Goal: Navigation & Orientation: Go to known website

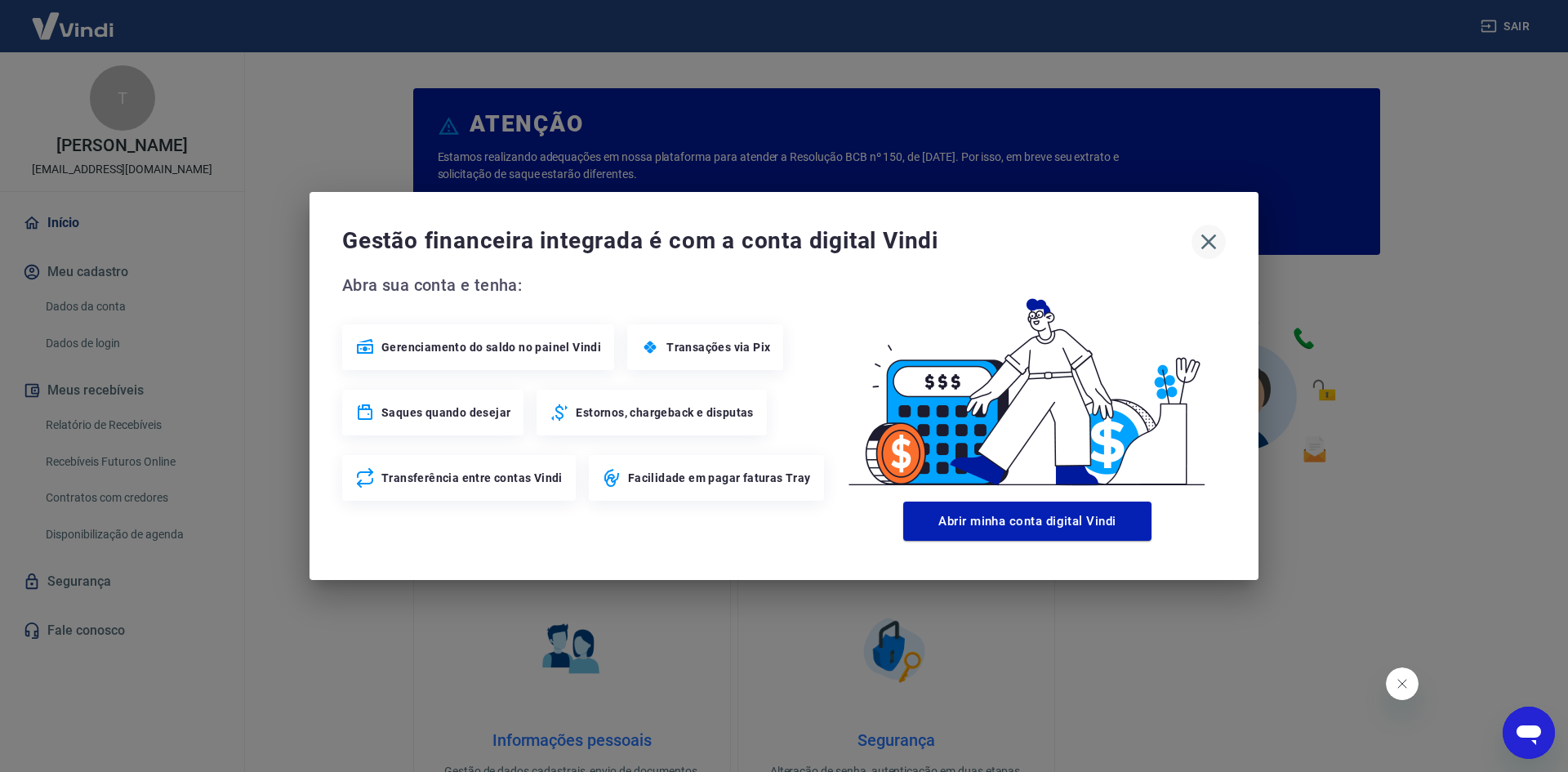
click at [1205, 231] on icon "button" at bounding box center [1209, 242] width 27 height 27
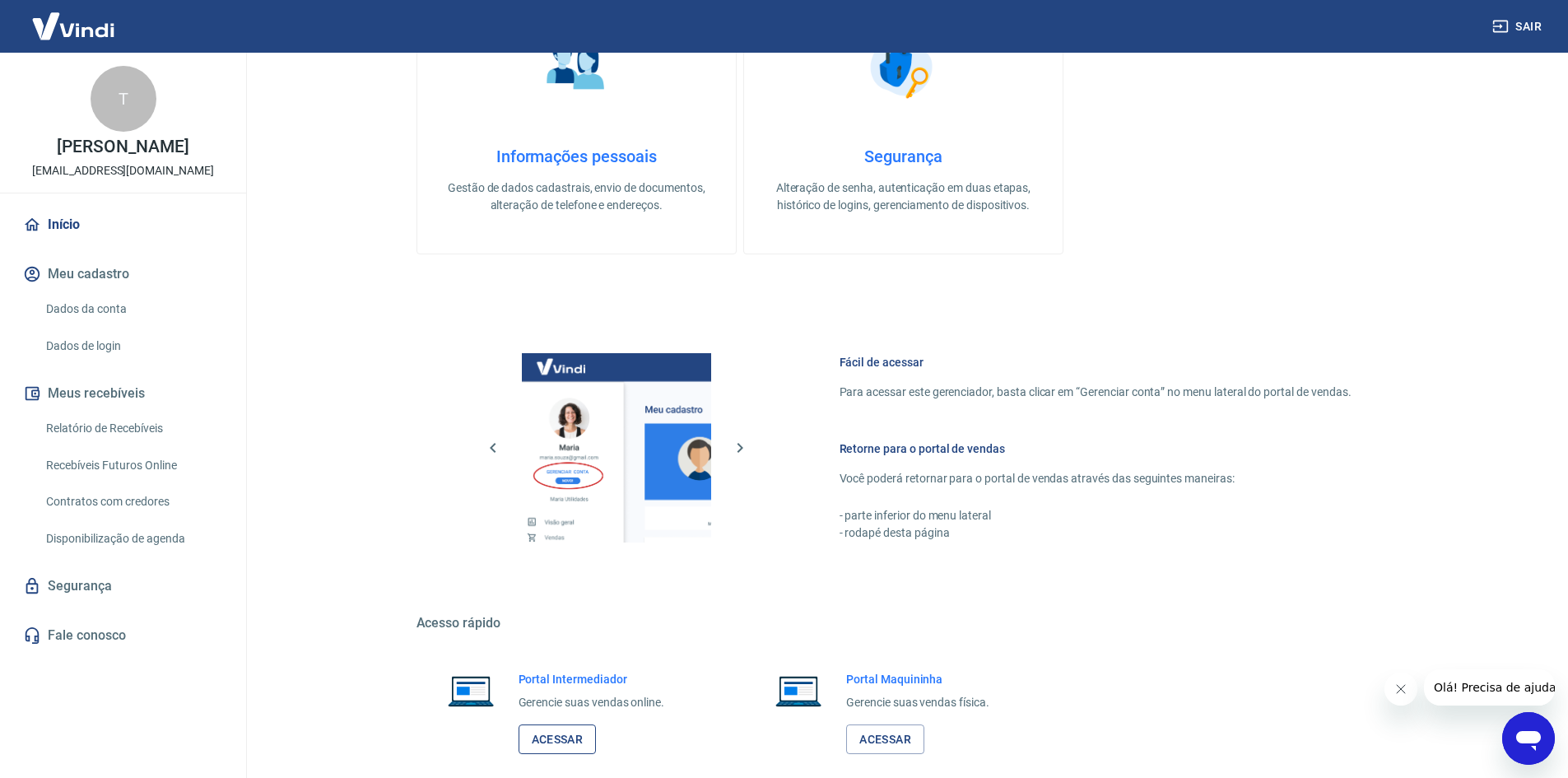
scroll to position [676, 0]
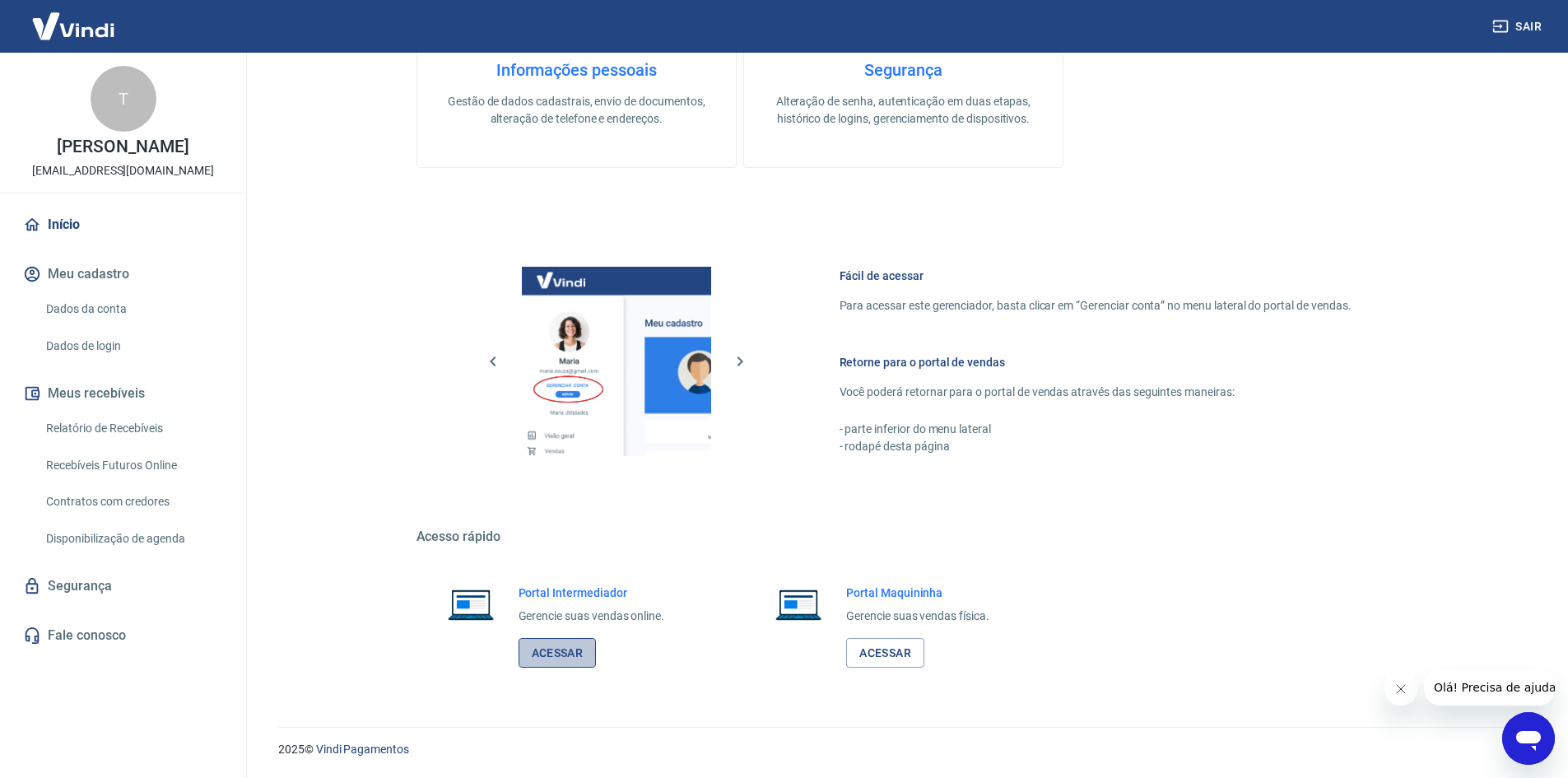
click at [537, 659] on link "Acessar" at bounding box center [558, 654] width 78 height 31
